Goal: Task Accomplishment & Management: Use online tool/utility

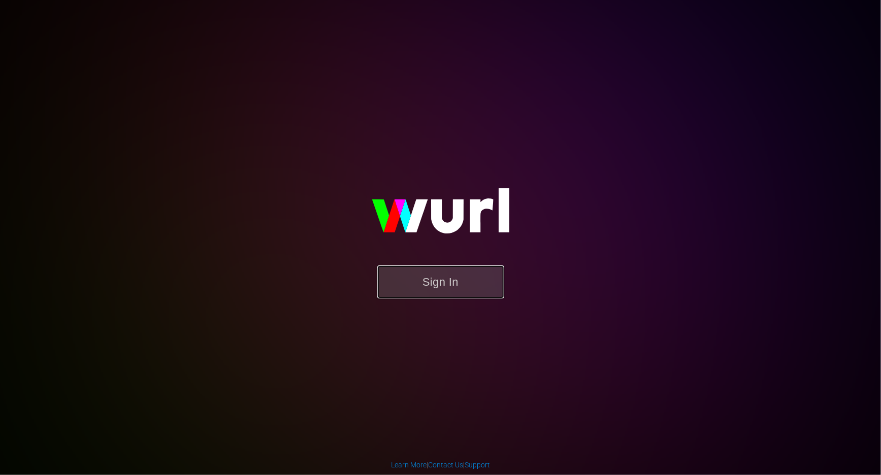
click at [458, 290] on button "Sign In" at bounding box center [440, 281] width 127 height 33
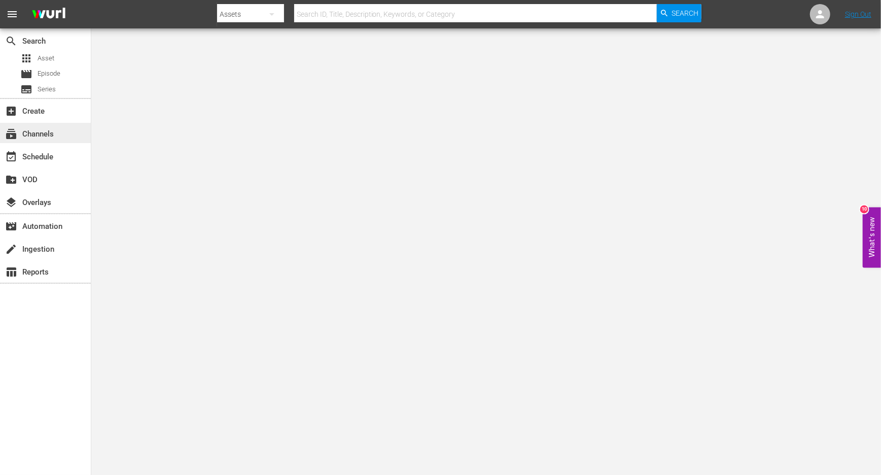
click at [44, 137] on div "subscriptions Channels" at bounding box center [28, 132] width 57 height 9
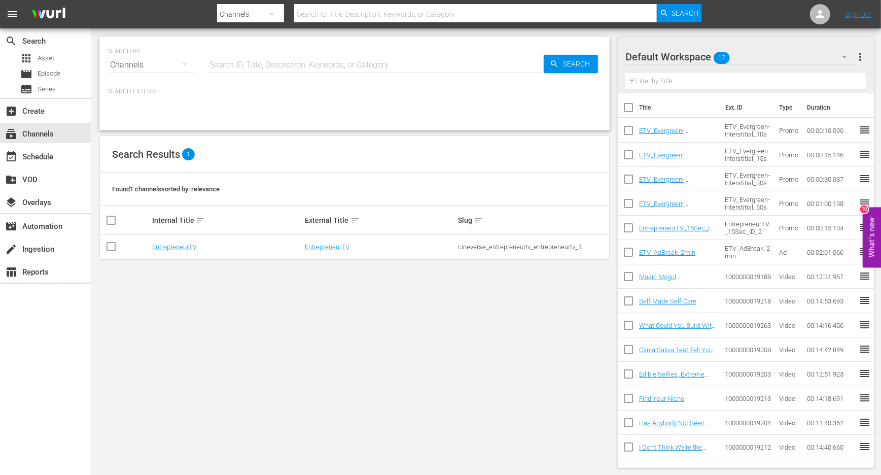
click at [115, 249] on input "checkbox" at bounding box center [111, 248] width 12 height 12
checkbox input "true"
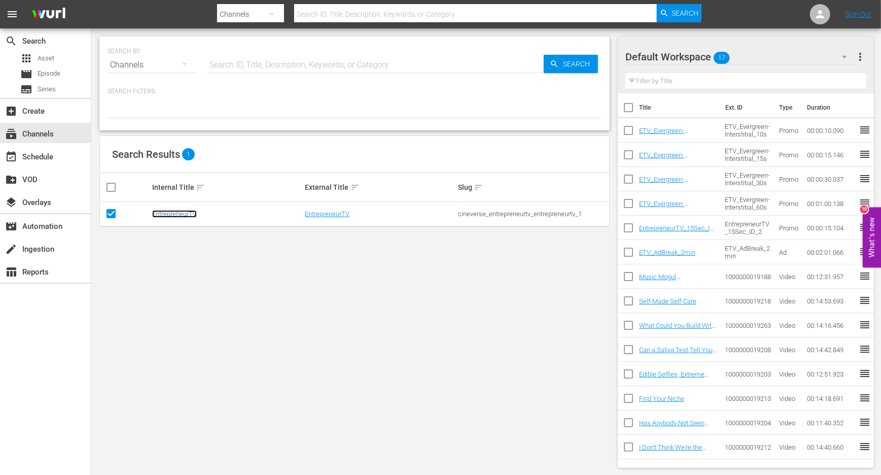
click at [170, 213] on link "EntrepreneurTV" at bounding box center [174, 214] width 45 height 8
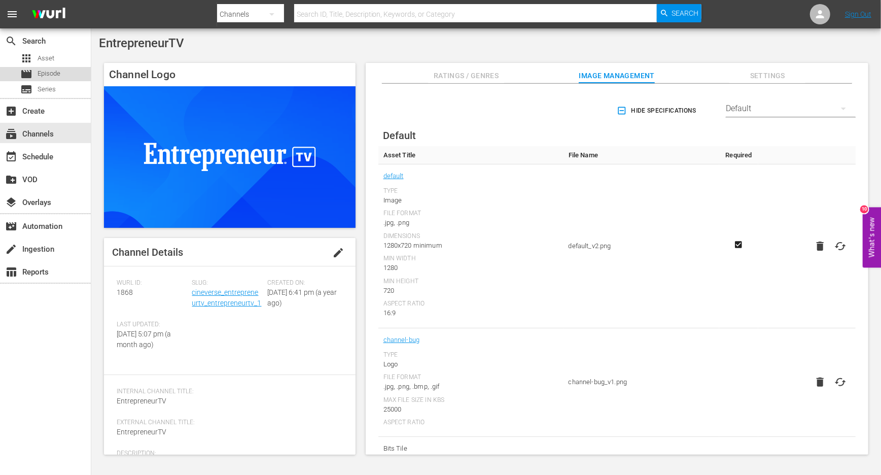
click at [39, 76] on span "Episode" at bounding box center [49, 73] width 23 height 10
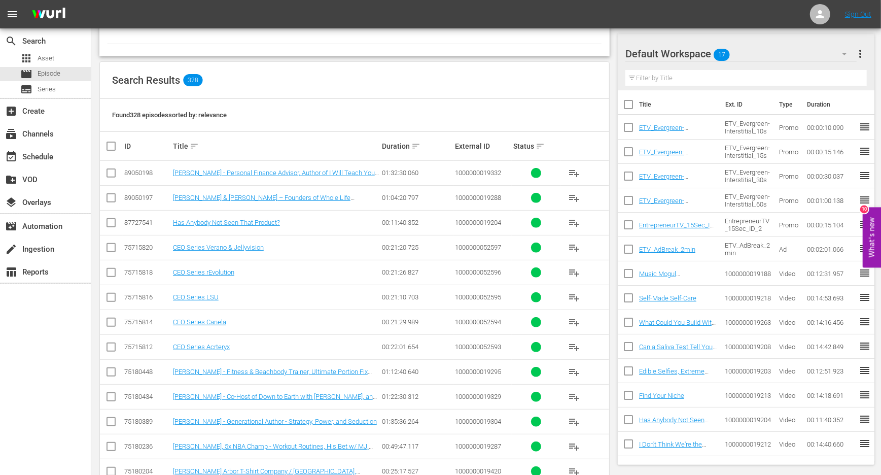
scroll to position [157, 0]
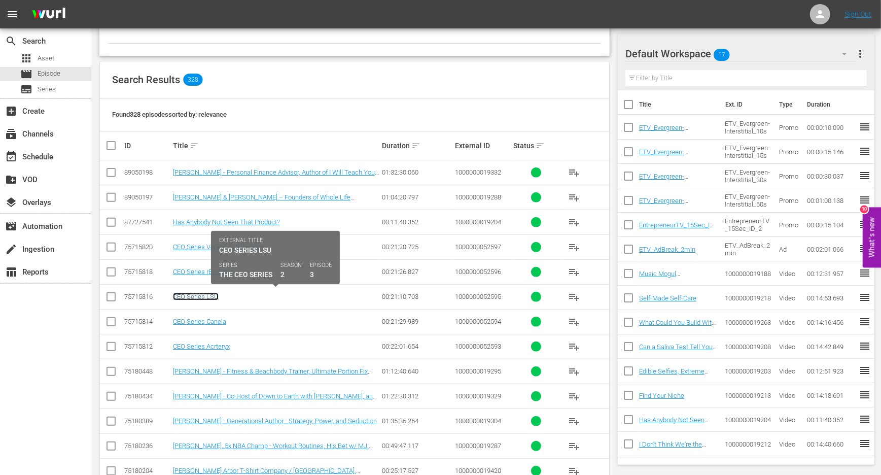
click at [189, 293] on link "CEO Series LSU" at bounding box center [196, 297] width 46 height 8
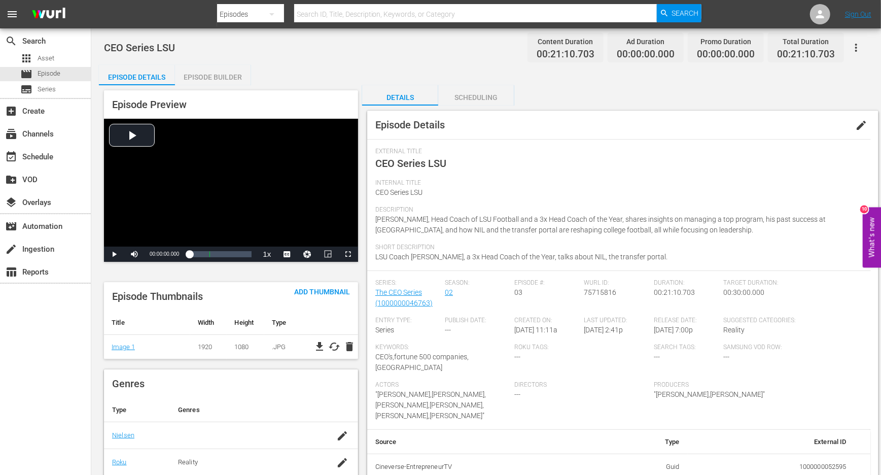
click at [211, 75] on div "Episode Builder" at bounding box center [213, 77] width 76 height 24
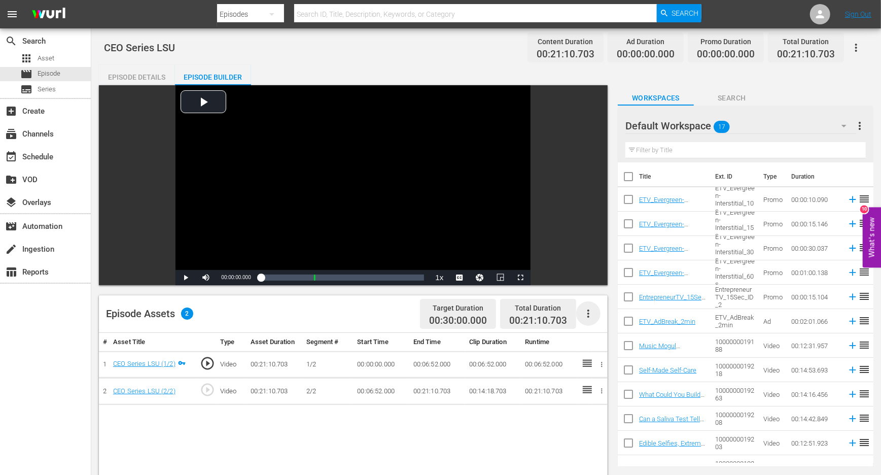
click at [585, 310] on icon "button" at bounding box center [588, 313] width 12 height 12
click at [604, 346] on div "Fill with Ads" at bounding box center [618, 342] width 69 height 24
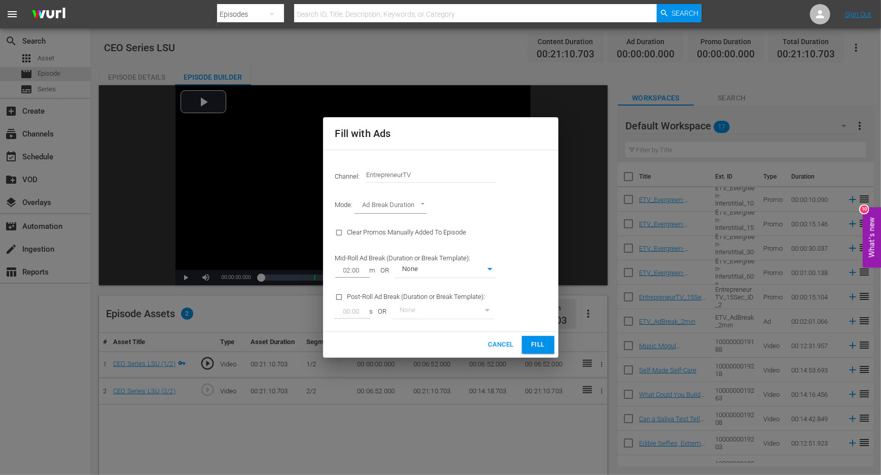
click at [536, 341] on span "Fill" at bounding box center [538, 345] width 16 height 12
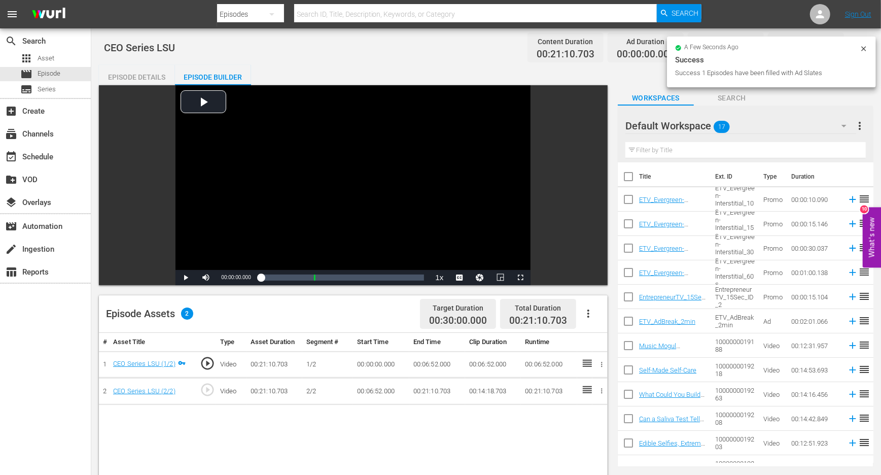
click at [198, 375] on td "play_circle_outline" at bounding box center [206, 364] width 20 height 27
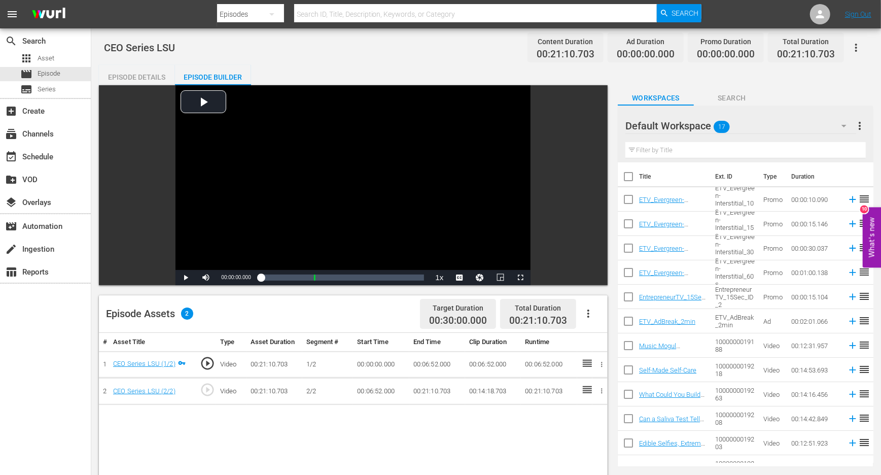
click at [185, 315] on span "2" at bounding box center [187, 313] width 12 height 12
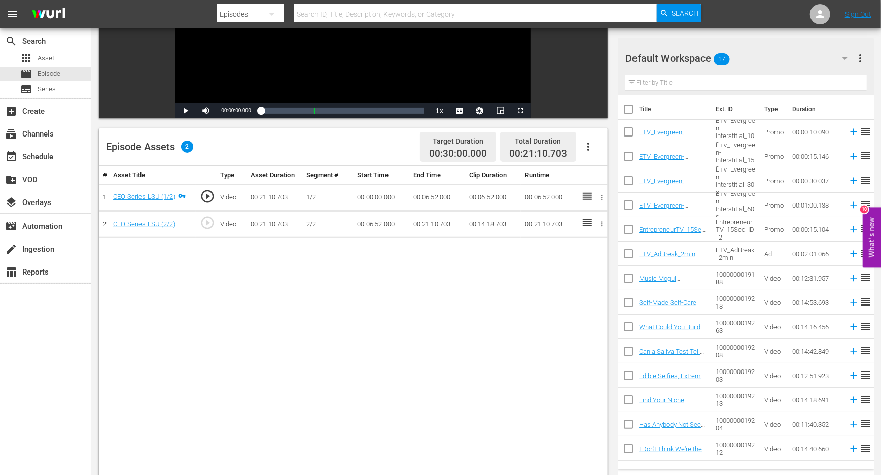
scroll to position [205, 0]
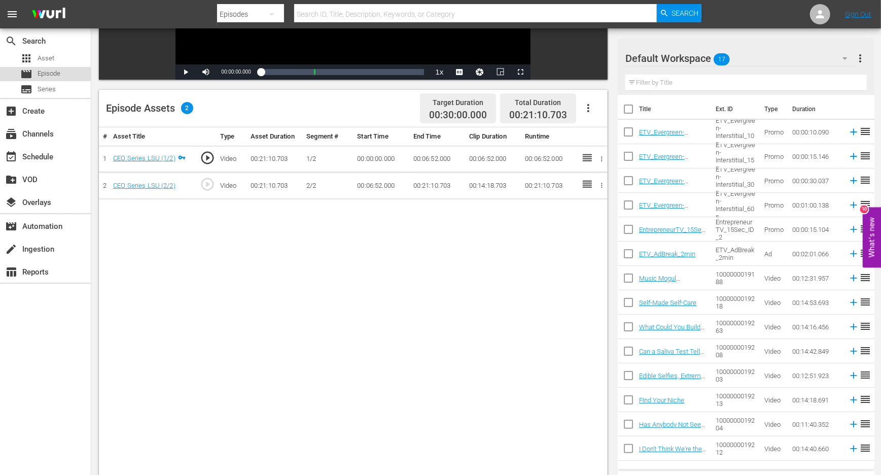
click at [43, 72] on span "Episode" at bounding box center [49, 73] width 23 height 10
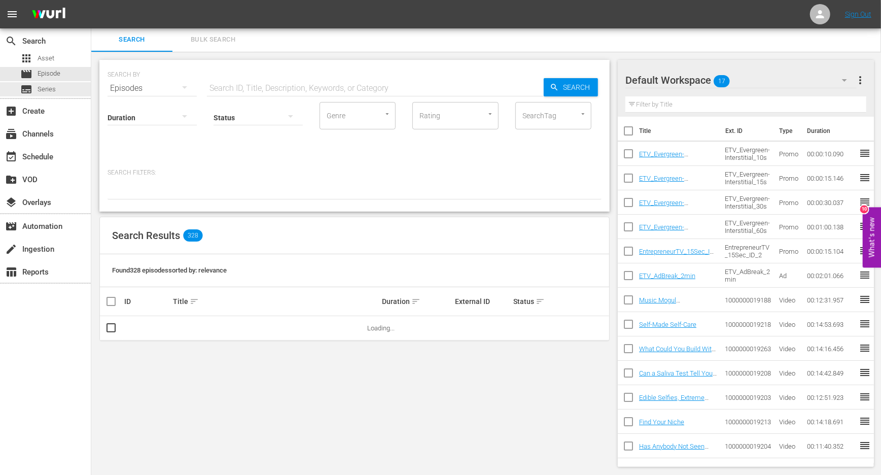
scroll to position [205, 0]
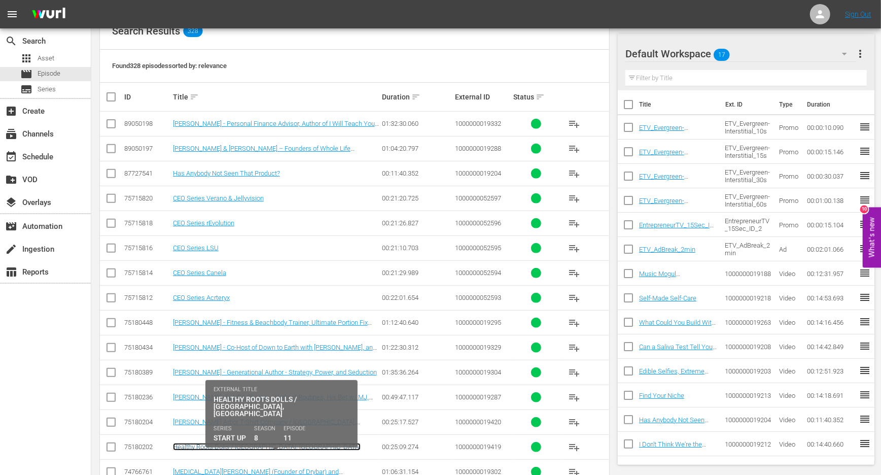
click at [206, 444] on link "Healthy Roots Dolls / [GEOGRAPHIC_DATA], [GEOGRAPHIC_DATA]" at bounding box center [267, 447] width 188 height 8
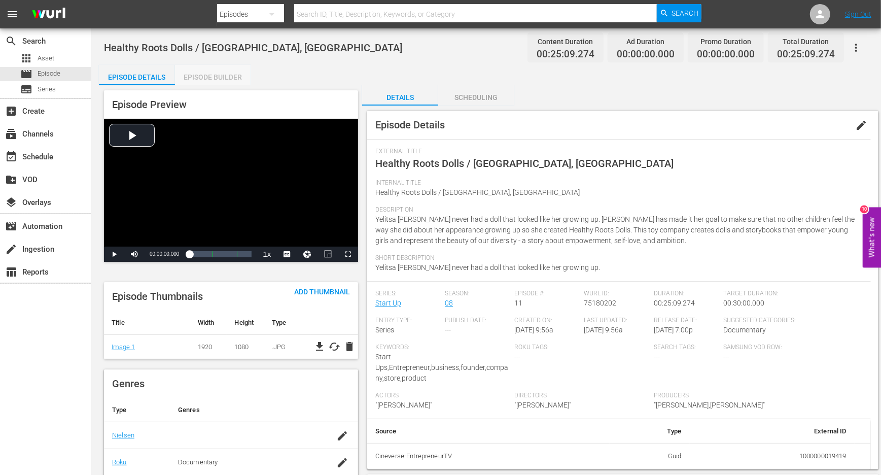
click at [214, 81] on div "Episode Builder" at bounding box center [213, 77] width 76 height 24
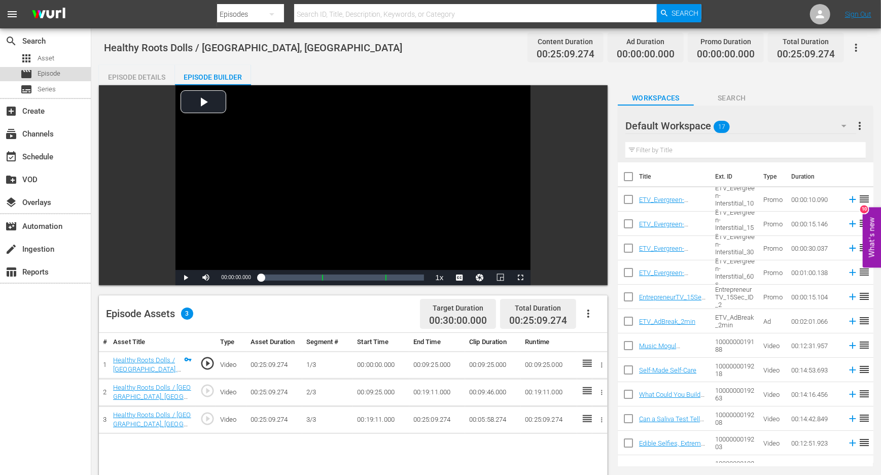
click at [34, 77] on div "movie Episode" at bounding box center [40, 74] width 40 height 14
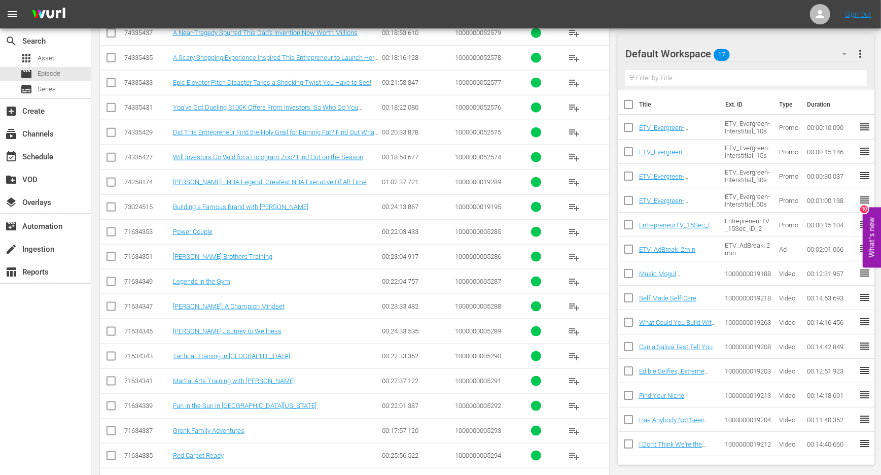
scroll to position [746, 0]
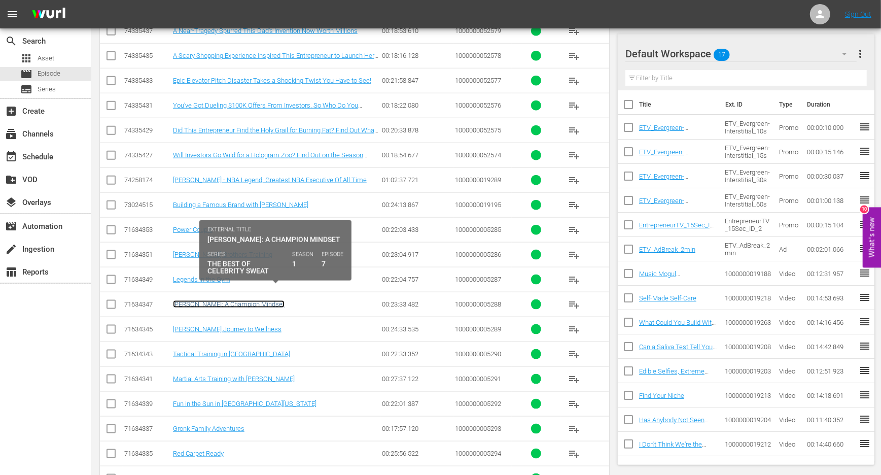
click at [216, 300] on link "[PERSON_NAME]: A Champion Mindset" at bounding box center [229, 304] width 112 height 8
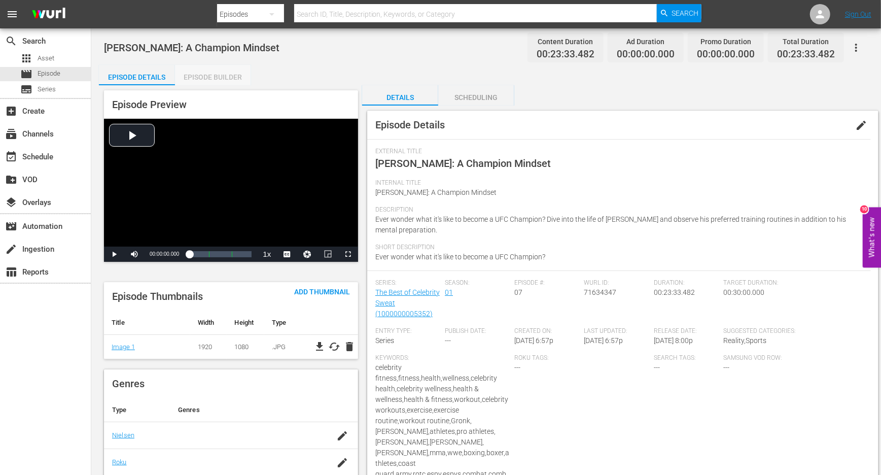
click at [204, 80] on div "Episode Builder" at bounding box center [213, 77] width 76 height 24
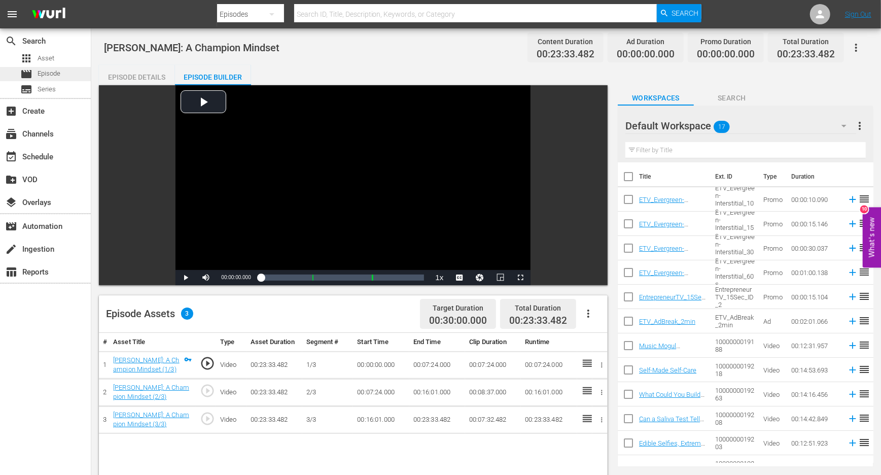
click at [60, 71] on span "Episode" at bounding box center [49, 73] width 23 height 10
